Goal: Information Seeking & Learning: Find specific fact

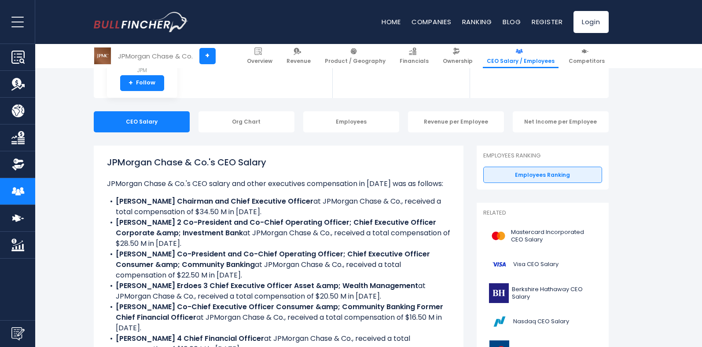
scroll to position [132, 0]
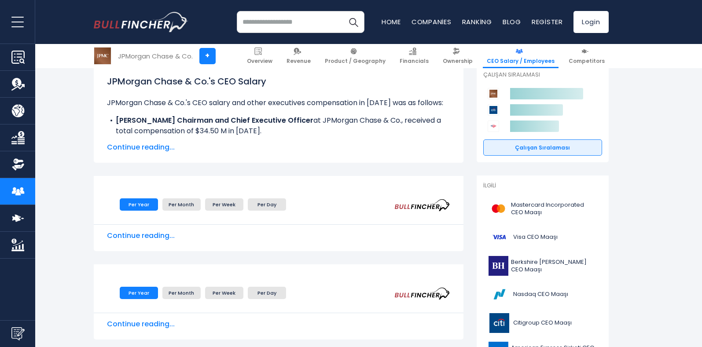
drag, startPoint x: 160, startPoint y: 110, endPoint x: 136, endPoint y: 109, distance: 23.4
click at [136, 109] on ul "JPMorgan Chase & Co.'s CEO salary and other executives compensation in [DATE] w…" at bounding box center [278, 186] width 343 height 176
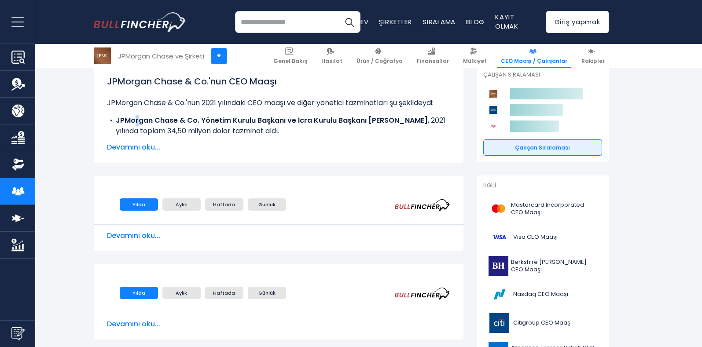
click at [155, 148] on font "Devamını oku..." at bounding box center [133, 147] width 53 height 10
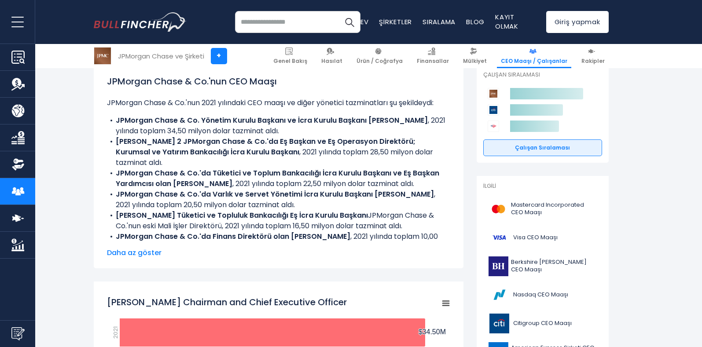
click at [269, 84] on font "JPMorgan Chase & Co.'nun CEO Maaşı" at bounding box center [192, 81] width 170 height 12
drag, startPoint x: 344, startPoint y: 86, endPoint x: 299, endPoint y: 81, distance: 44.8
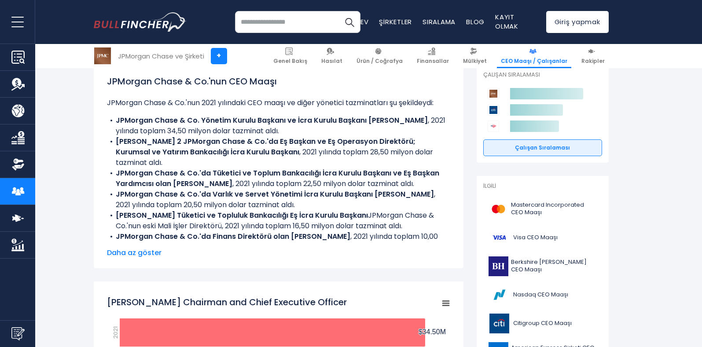
click at [299, 81] on h1 "JPMorgan Chase & Co.'nun CEO Maaşı" at bounding box center [278, 81] width 343 height 13
drag, startPoint x: 142, startPoint y: 133, endPoint x: 306, endPoint y: 133, distance: 164.6
click at [306, 133] on li "JPMorgan Chase & Co. Yönetim Kurulu Başkanı ve İcra Kurulu Başkanı [PERSON_NAME…" at bounding box center [278, 125] width 343 height 21
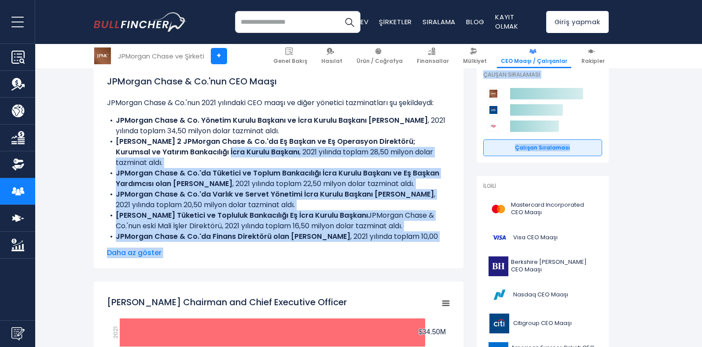
drag, startPoint x: 186, startPoint y: 154, endPoint x: 510, endPoint y: 158, distance: 323.9
click at [213, 155] on font "[PERSON_NAME] 2 JPMorgan Chase & Co.'da Eş Başkan ve Eş Operasyon Direktörü; Ku…" at bounding box center [266, 146] width 300 height 21
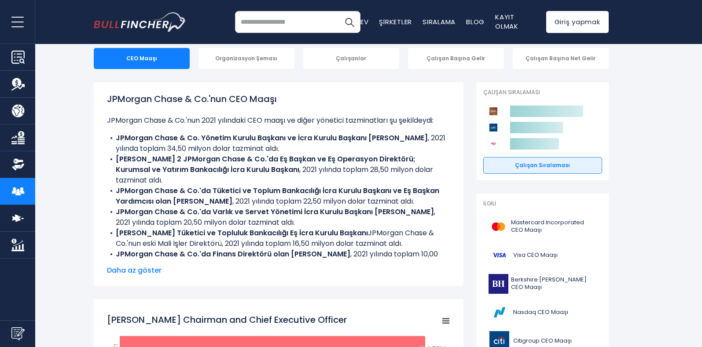
scroll to position [0, 0]
